Goal: Task Accomplishment & Management: Use online tool/utility

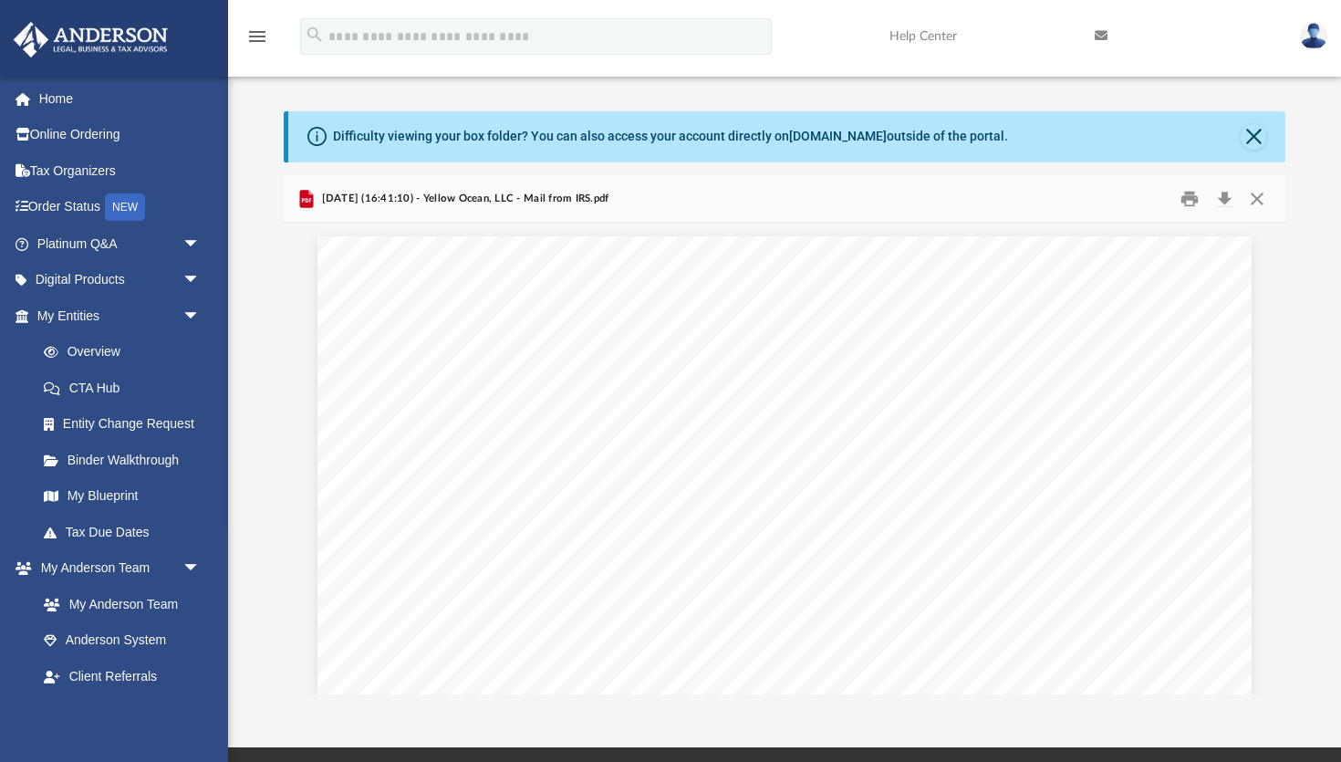
scroll to position [414, 1002]
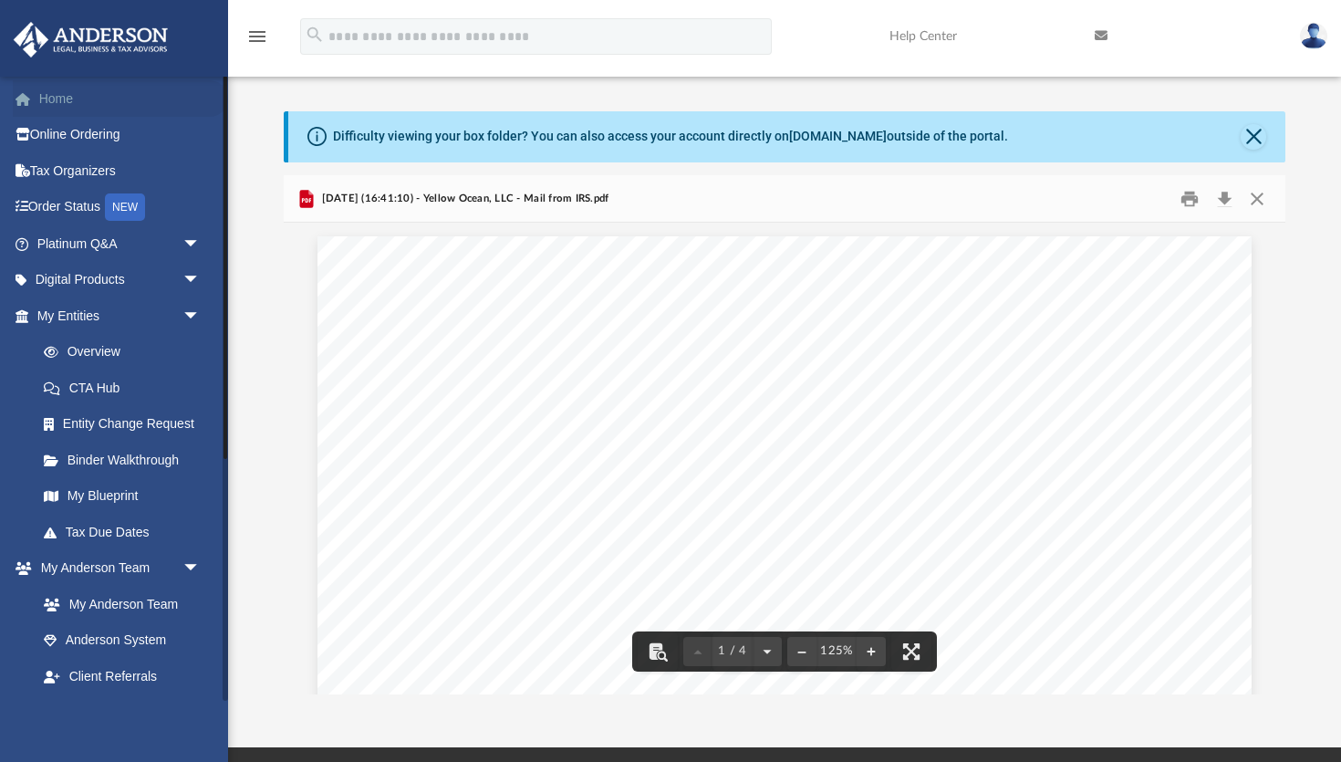
click at [81, 94] on link "Home" at bounding box center [120, 98] width 215 height 37
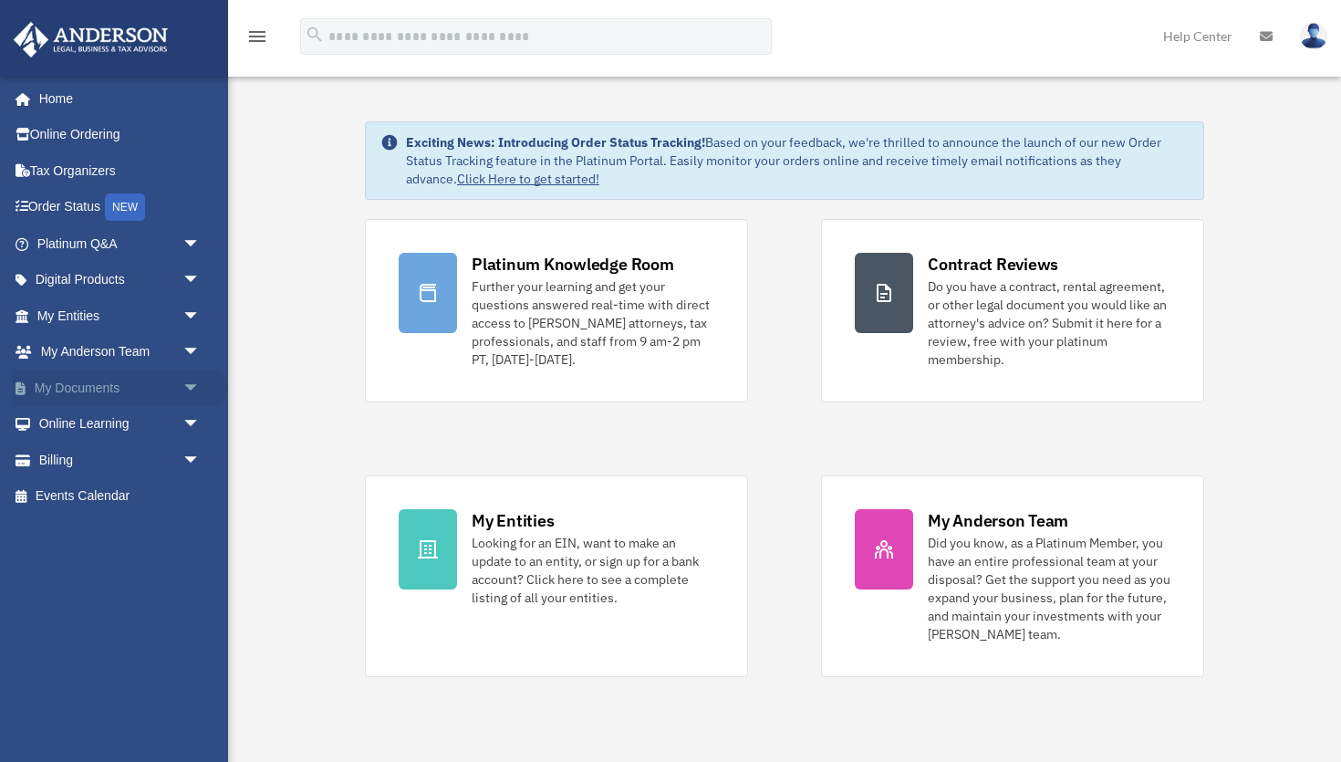
click at [187, 383] on span "arrow_drop_down" at bounding box center [201, 388] width 37 height 37
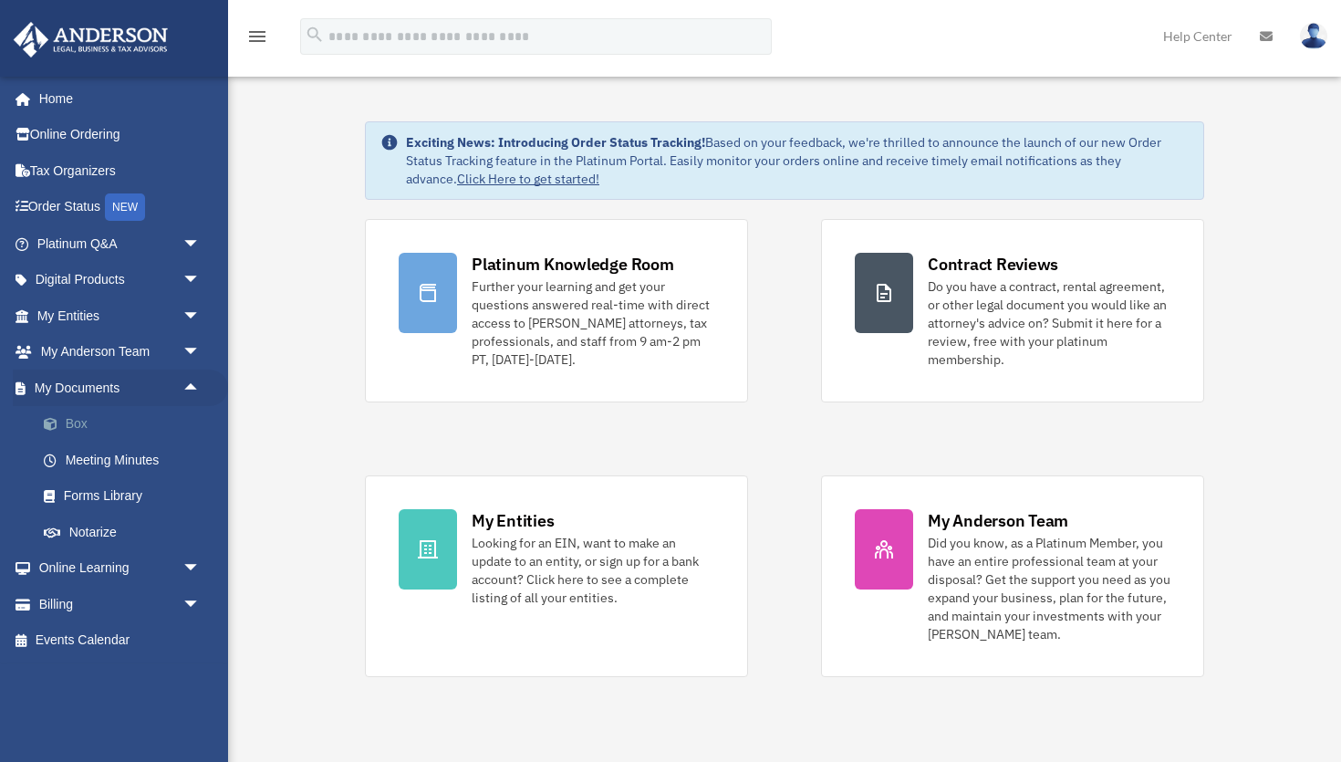
click at [161, 421] on link "Box" at bounding box center [127, 424] width 203 height 37
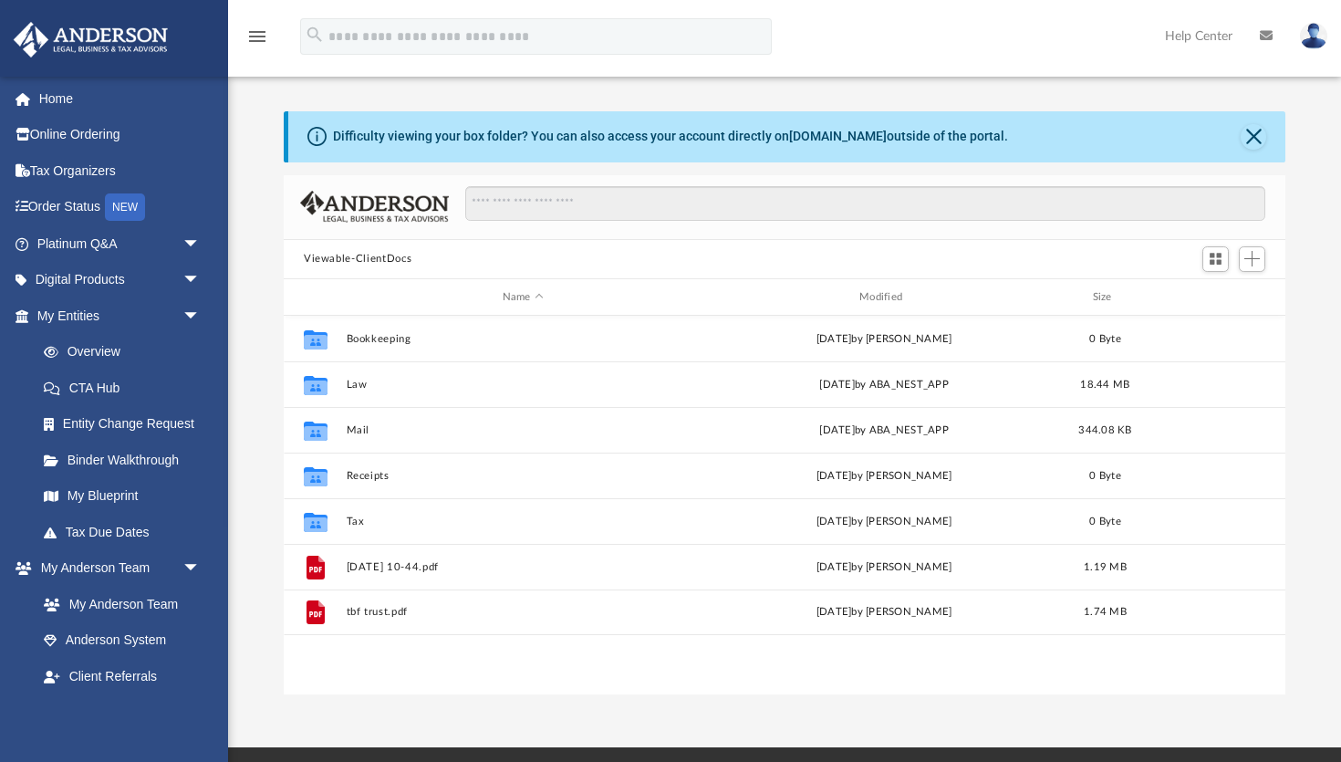
scroll to position [414, 1002]
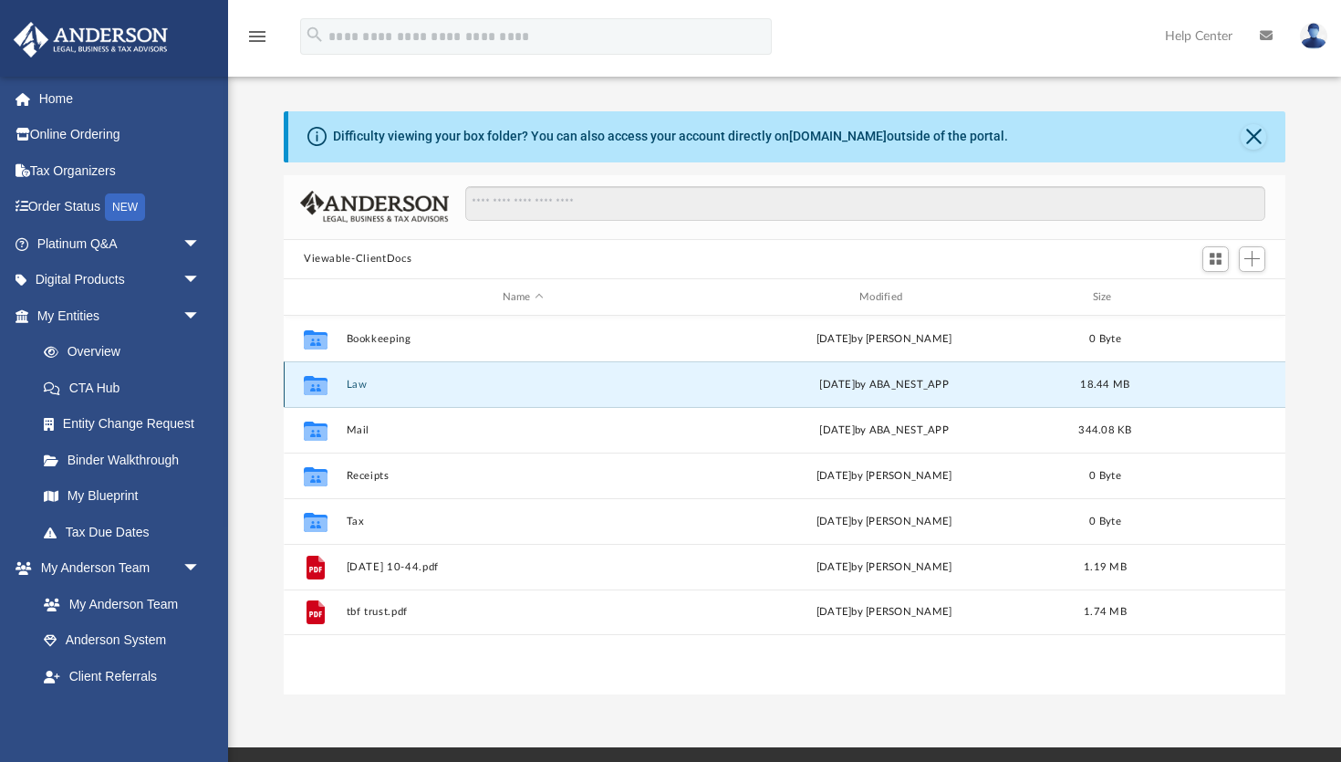
click at [354, 381] on button "Law" at bounding box center [523, 385] width 353 height 12
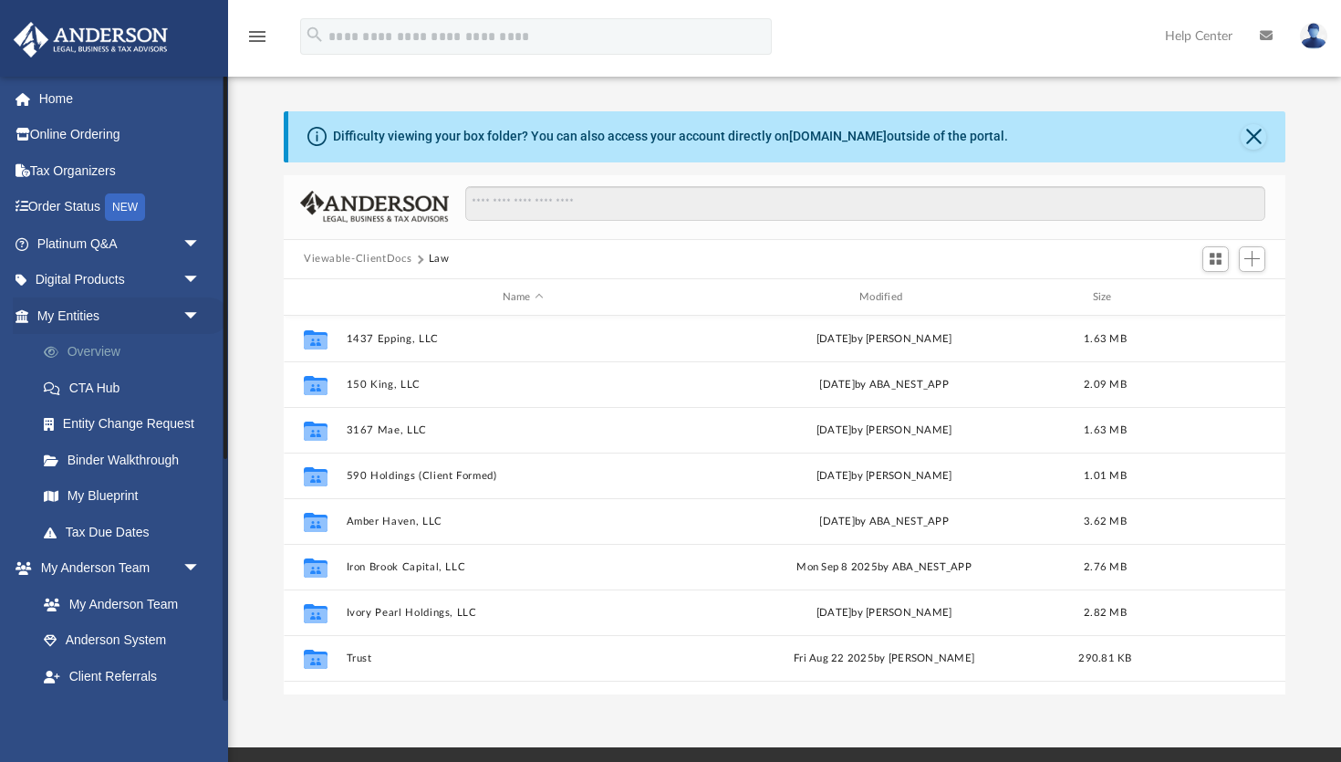
click at [129, 349] on link "Overview" at bounding box center [127, 352] width 203 height 37
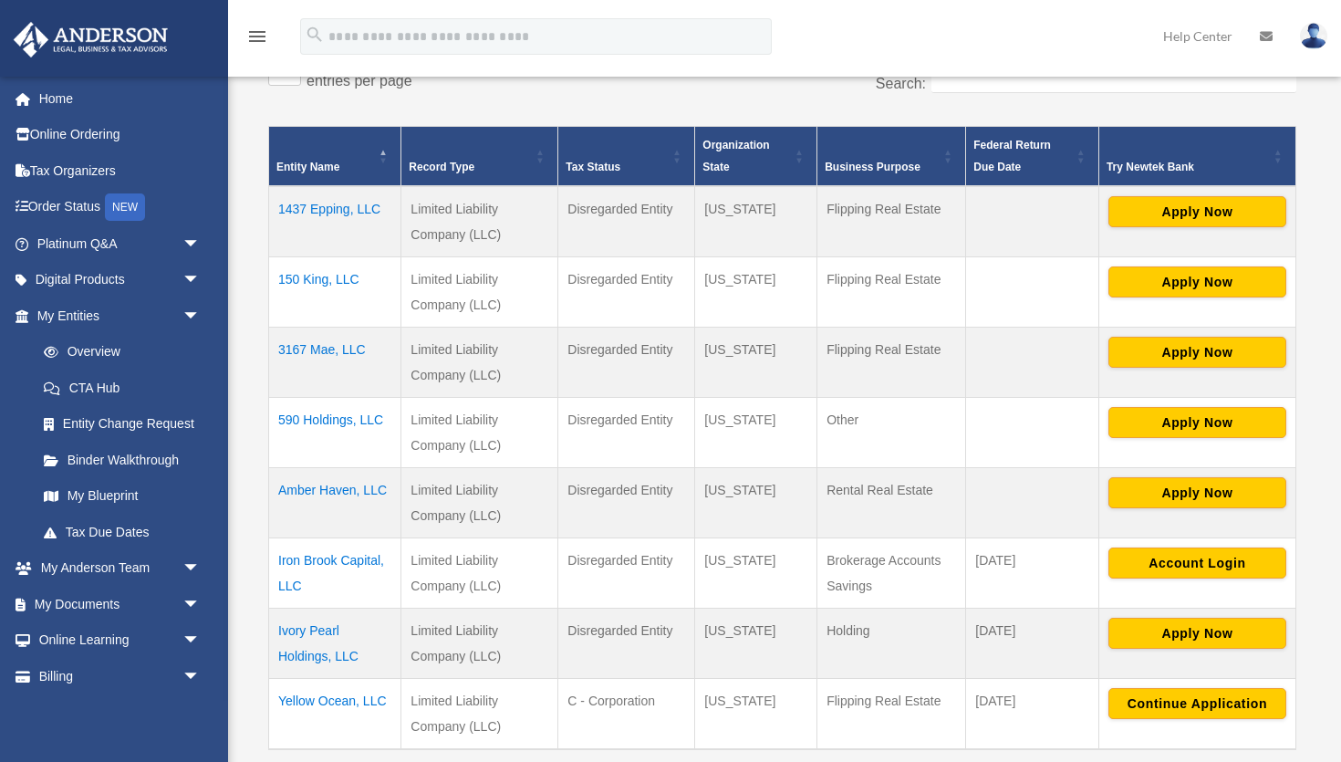
scroll to position [335, 0]
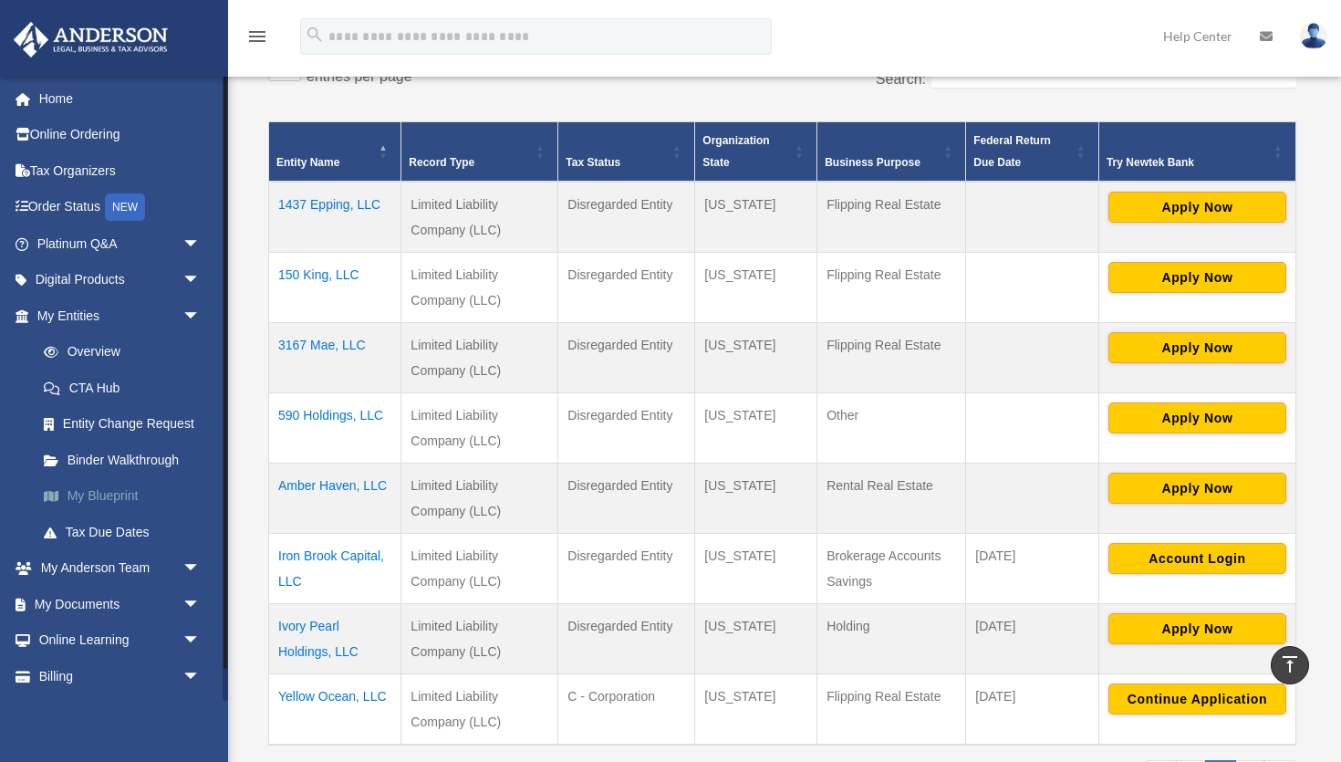
click at [184, 488] on link "My Blueprint" at bounding box center [127, 496] width 203 height 37
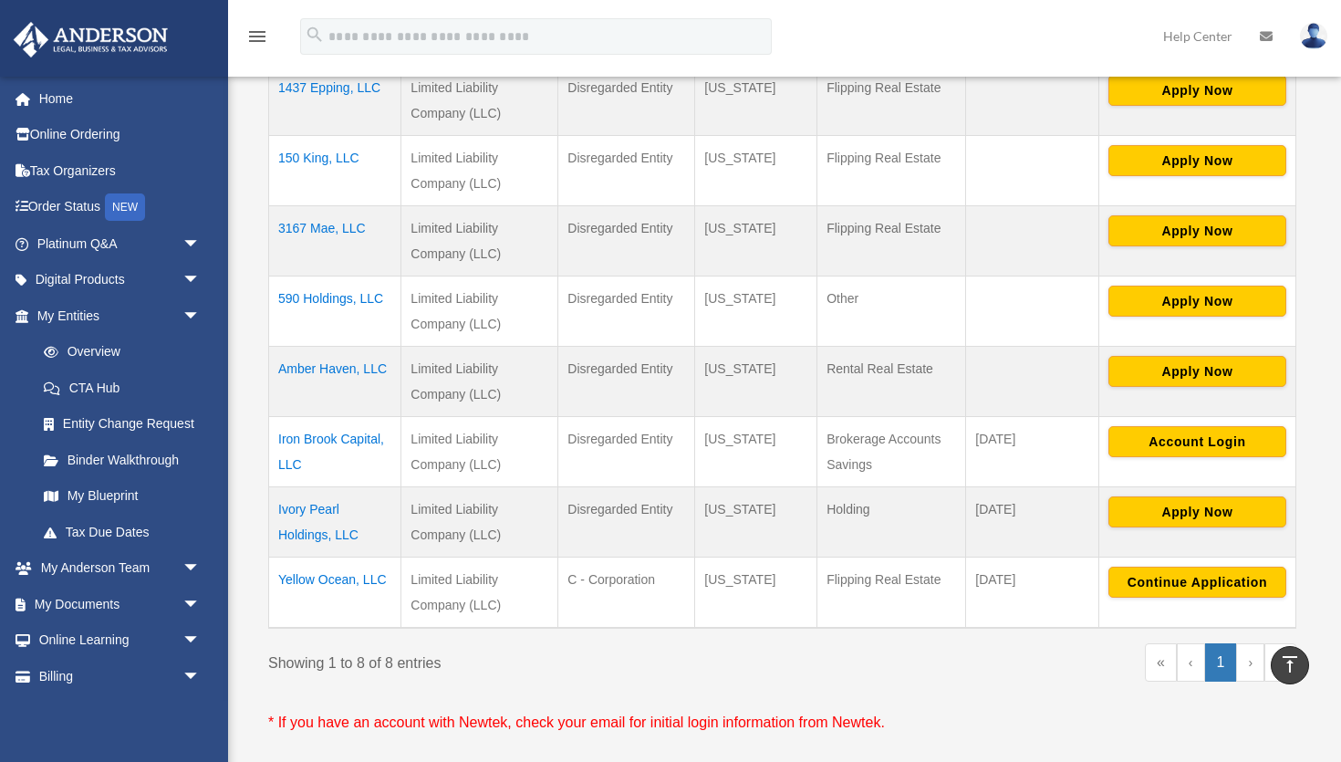
scroll to position [454, 0]
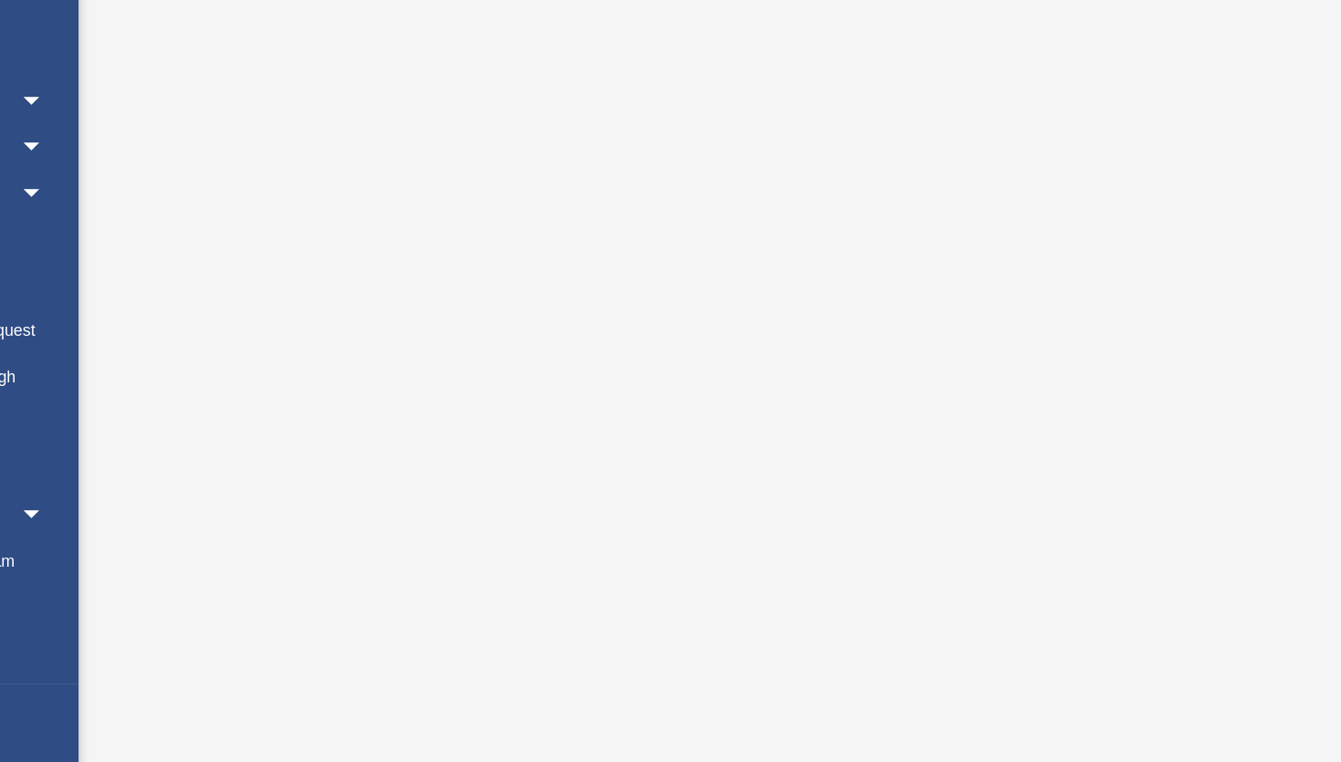
scroll to position [60, 0]
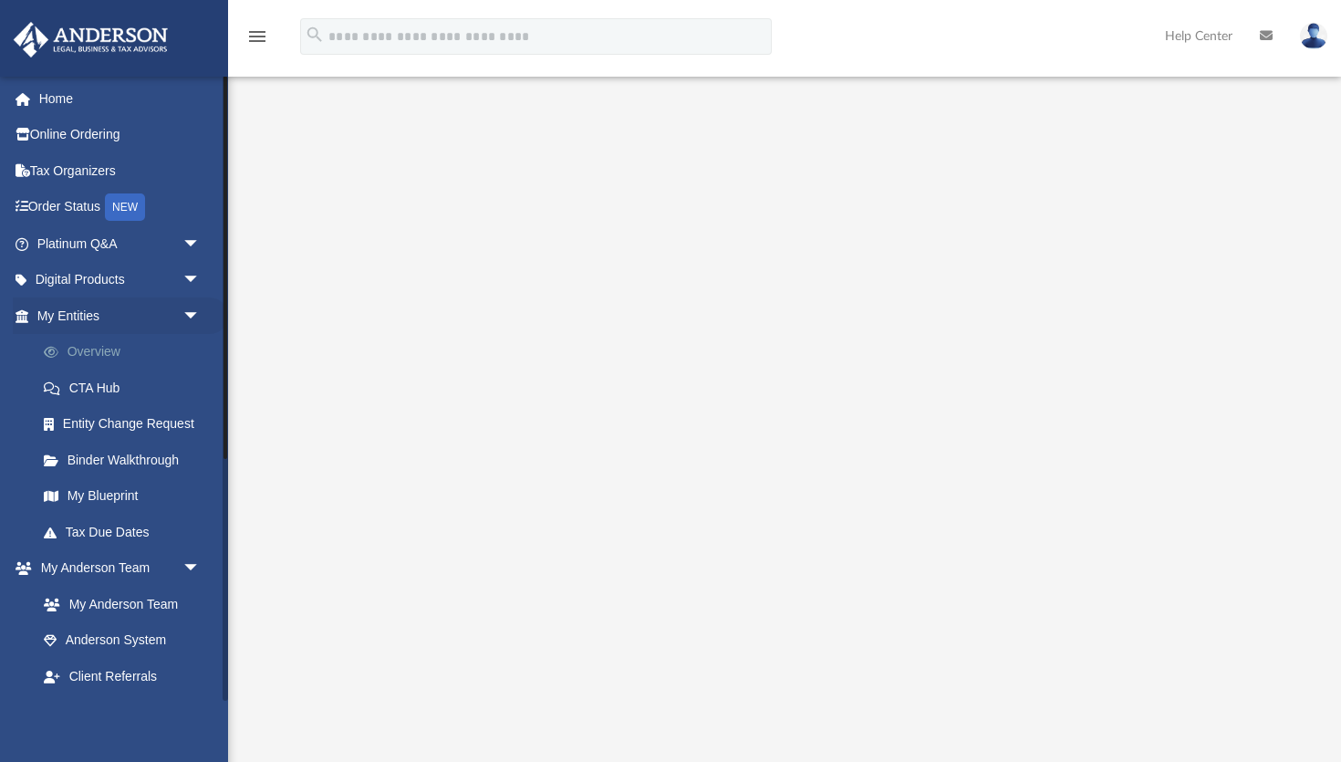
click at [140, 342] on link "Overview" at bounding box center [127, 352] width 203 height 37
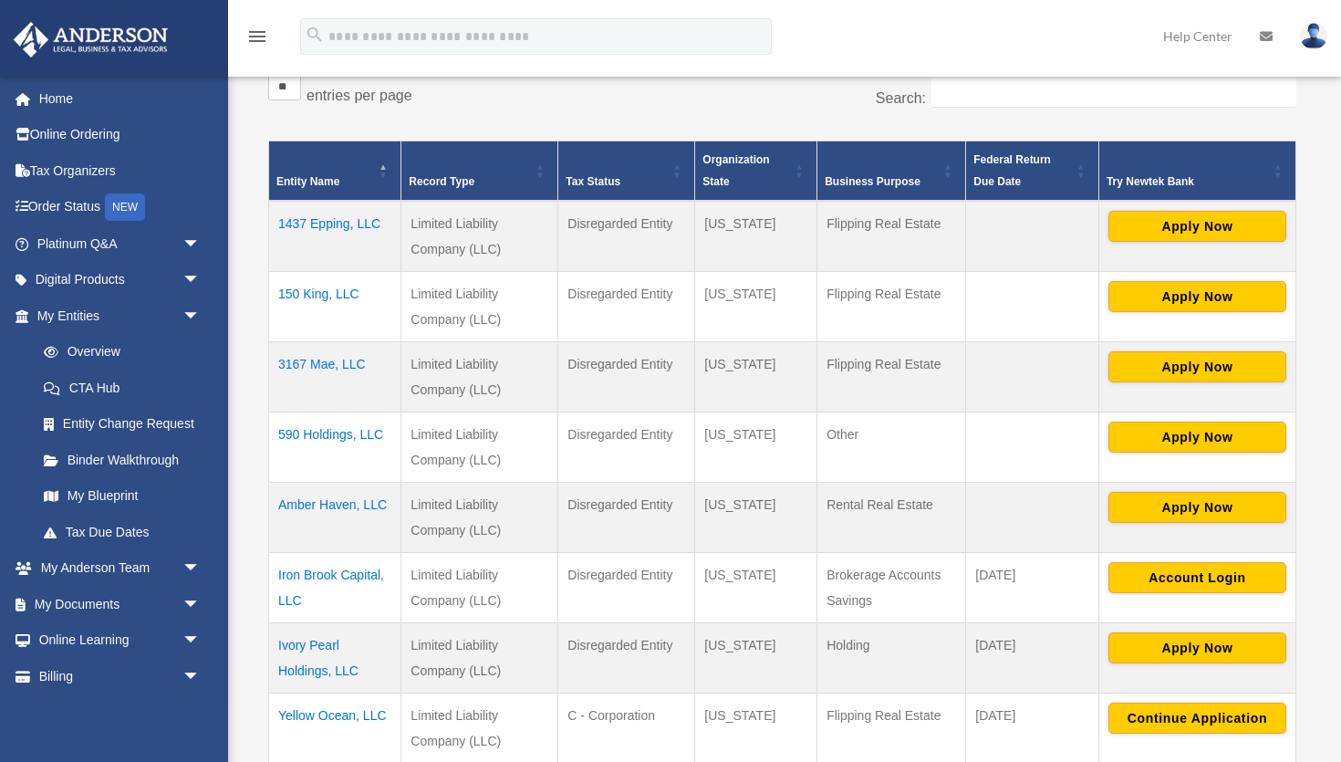
scroll to position [560, 0]
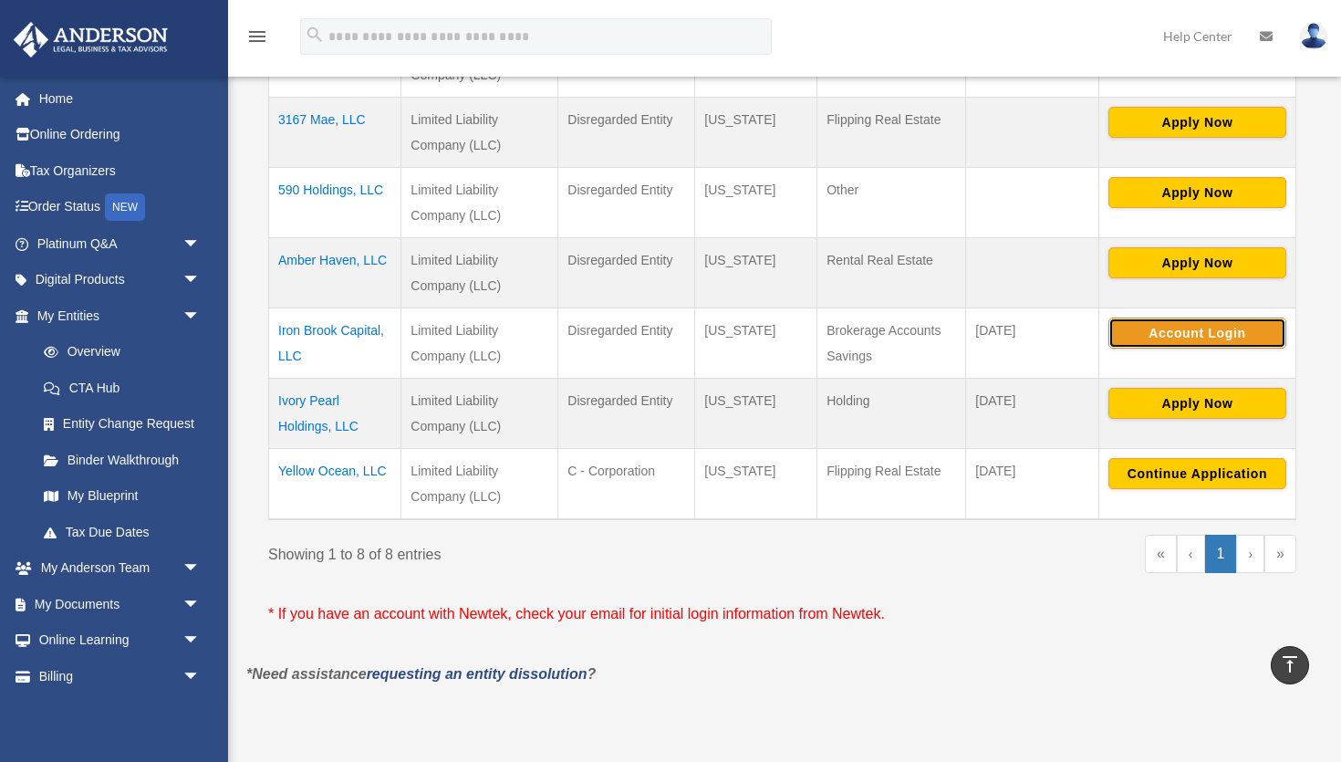
click at [1226, 333] on button "Account Login" at bounding box center [1198, 333] width 178 height 31
